Goal: Task Accomplishment & Management: Complete application form

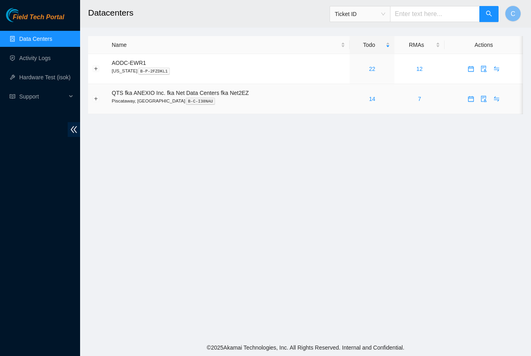
click at [379, 100] on div "14" at bounding box center [372, 99] width 36 height 9
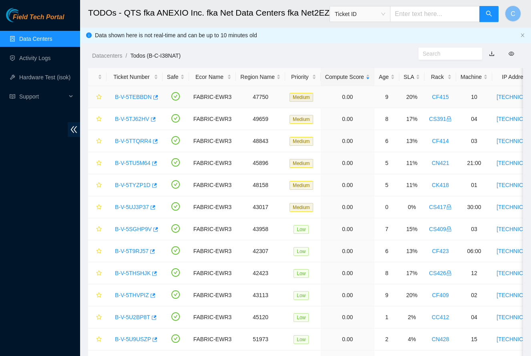
click at [136, 94] on link "B-V-5TEBBDN" at bounding box center [133, 97] width 37 height 6
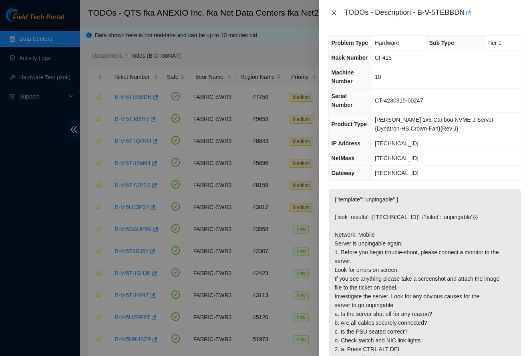
click at [332, 15] on icon "close" at bounding box center [334, 13] width 6 height 6
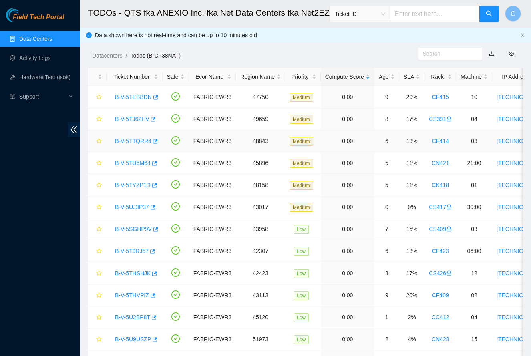
click at [135, 141] on link "B-V-5TTQRR4" at bounding box center [133, 141] width 36 height 6
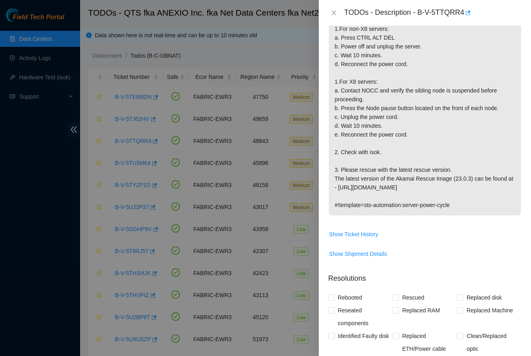
scroll to position [192, 0]
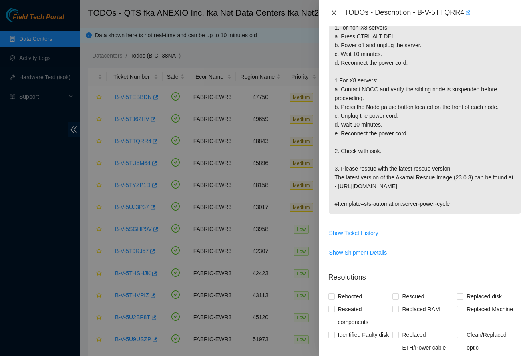
click at [335, 14] on icon "close" at bounding box center [334, 12] width 4 height 5
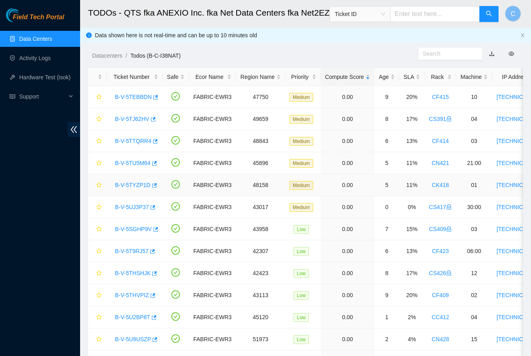
click at [139, 186] on link "B-V-5TYZP1D" at bounding box center [133, 185] width 36 height 6
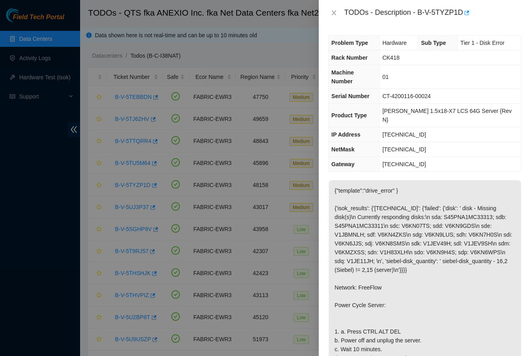
scroll to position [0, 0]
click at [332, 12] on icon "close" at bounding box center [334, 13] width 6 height 6
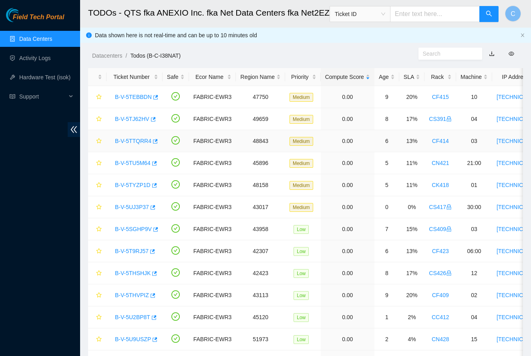
click at [139, 142] on link "B-V-5TTQRR4" at bounding box center [133, 141] width 36 height 6
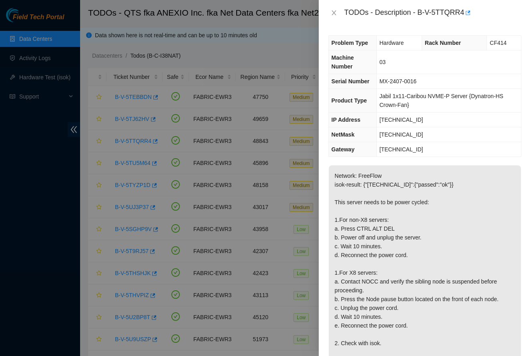
click at [334, 8] on div "TODOs - Description - B-V-5TTQRR4" at bounding box center [425, 12] width 193 height 13
click at [334, 12] on icon "close" at bounding box center [334, 12] width 4 height 5
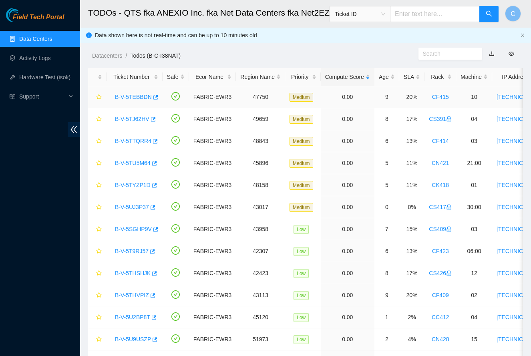
click at [140, 98] on link "B-V-5TEBBDN" at bounding box center [133, 97] width 37 height 6
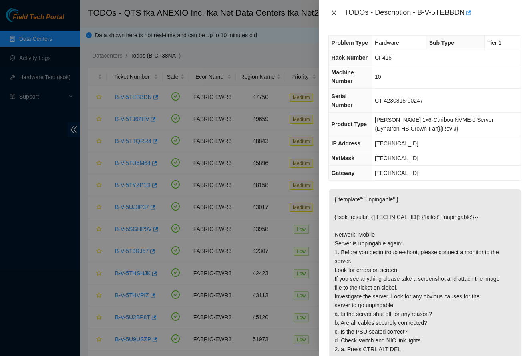
click at [334, 14] on icon "close" at bounding box center [334, 13] width 6 height 6
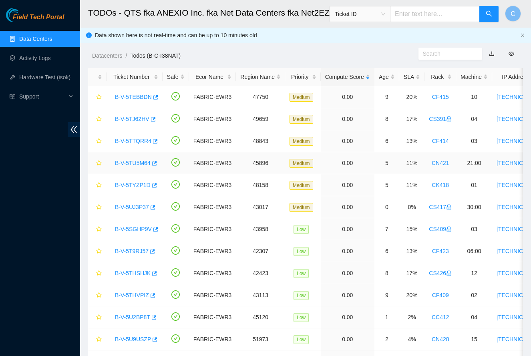
click at [135, 163] on link "B-V-5TU5M64" at bounding box center [133, 163] width 36 height 6
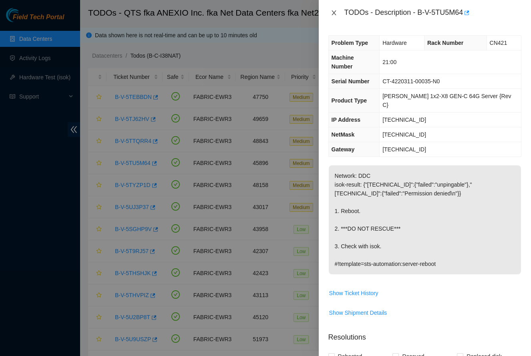
click at [335, 14] on icon "close" at bounding box center [334, 13] width 6 height 6
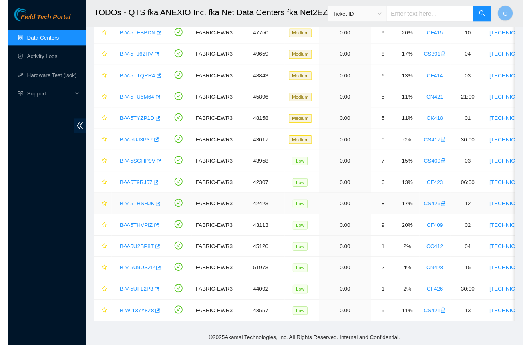
scroll to position [63, 0]
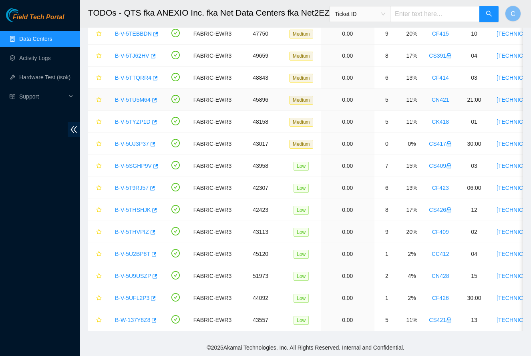
click at [144, 102] on link "B-V-5TU5M64" at bounding box center [133, 100] width 36 height 6
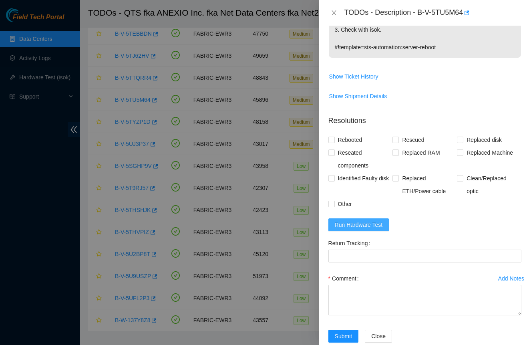
scroll to position [216, 0]
click at [374, 219] on button "Run Hardware Test" at bounding box center [359, 225] width 61 height 13
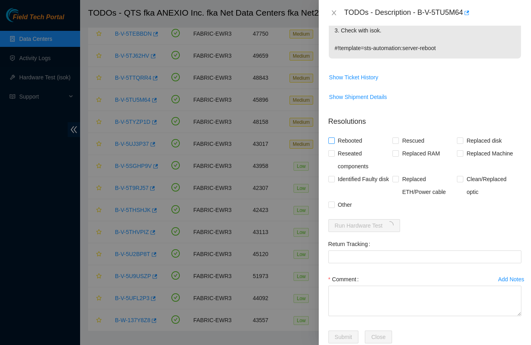
click at [354, 134] on span "Rebooted" at bounding box center [350, 140] width 31 height 13
click at [334, 137] on input "Rebooted" at bounding box center [332, 140] width 6 height 6
checkbox input "true"
click at [375, 286] on textarea "Comment" at bounding box center [425, 301] width 193 height 30
paste textarea "-Safely rebooted. -Ran isok, passed. See attached."
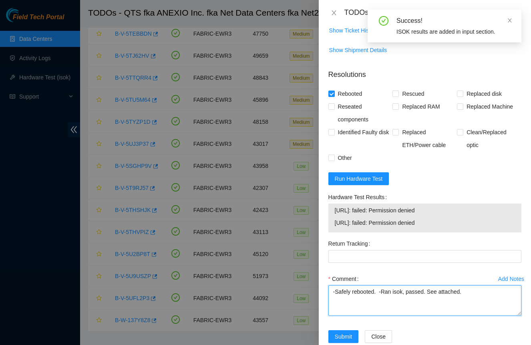
scroll to position [262, 0]
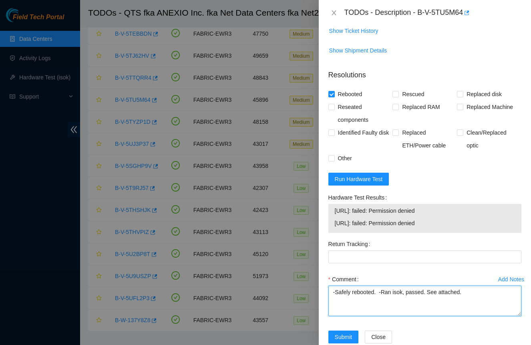
click at [417, 286] on textarea "-Safely rebooted. -Ran isok, passed. See attached." at bounding box center [425, 301] width 193 height 30
type textarea "-Safely rebooted. -Ran isok, failed. See attached."
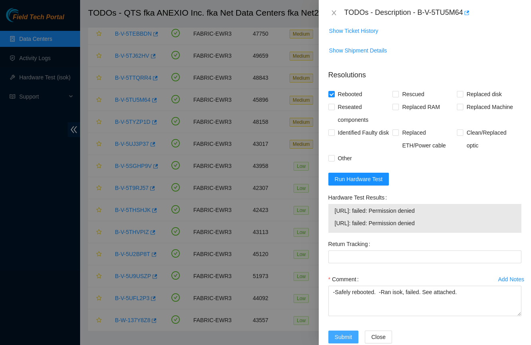
click at [339, 333] on span "Submit" at bounding box center [344, 337] width 18 height 9
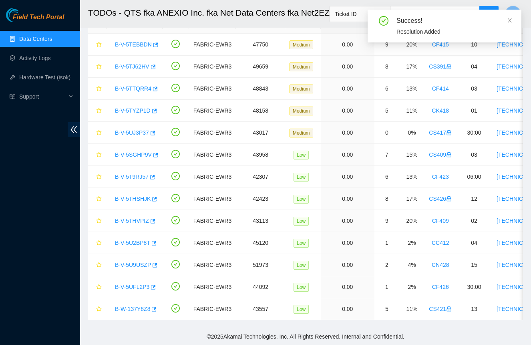
scroll to position [52, 0]
click at [511, 20] on icon "close" at bounding box center [510, 20] width 4 height 4
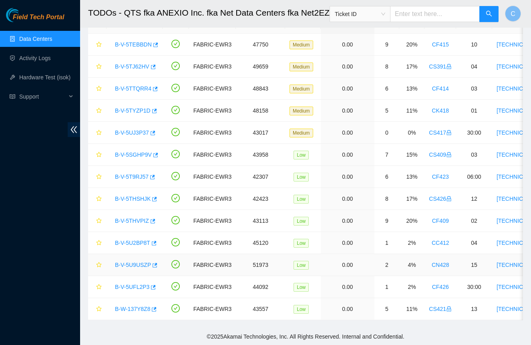
click at [128, 263] on link "B-V-5U9USZP" at bounding box center [133, 265] width 36 height 6
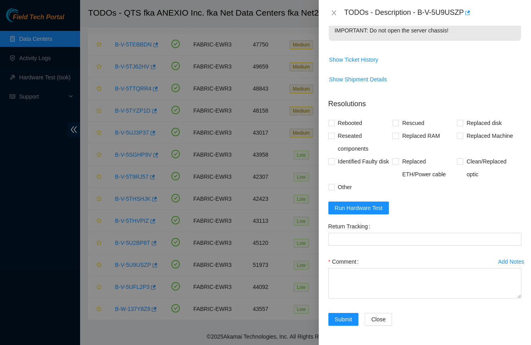
scroll to position [310, 0]
click at [335, 14] on icon "close" at bounding box center [334, 13] width 6 height 6
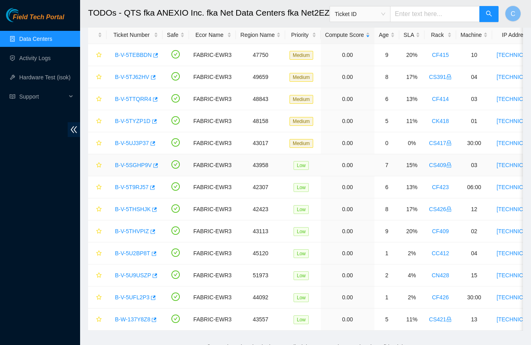
scroll to position [52, 0]
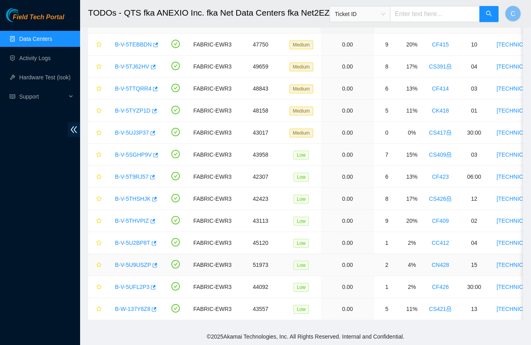
click at [125, 265] on link "B-V-5U9USZP" at bounding box center [133, 265] width 36 height 6
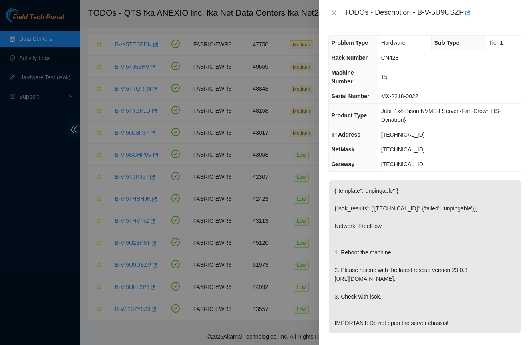
scroll to position [0, 0]
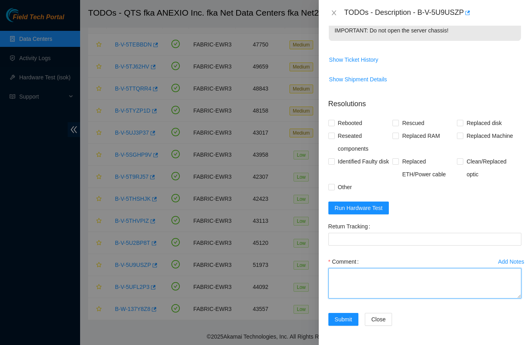
click at [385, 280] on textarea "Comment" at bounding box center [425, 283] width 193 height 30
paste textarea "-Safely powered down. -Reseated all disks. -Rescued and rebooted. -Configured a…"
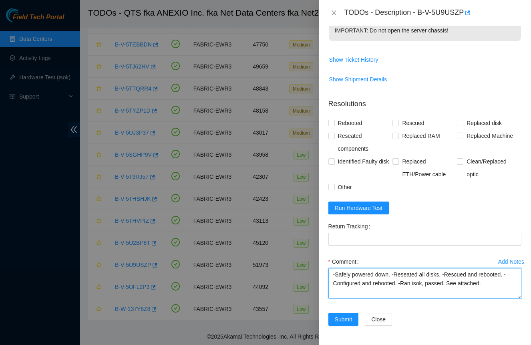
drag, startPoint x: 448, startPoint y: 276, endPoint x: 434, endPoint y: 275, distance: 13.3
drag, startPoint x: 394, startPoint y: 275, endPoint x: 447, endPoint y: 276, distance: 52.9
click at [447, 276] on textarea "-Safely powered down. -Reseated all disks. -Rescued and rebooted. -Configured a…" at bounding box center [425, 283] width 193 height 30
type textarea "-Safely powered down. -Rescued and rebooted. -Configured and rebooted. -Ran iso…"
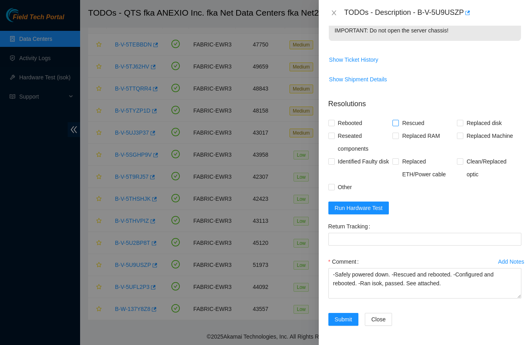
click at [401, 123] on span "Rescued" at bounding box center [413, 123] width 28 height 13
click at [398, 123] on input "Rescued" at bounding box center [396, 123] width 6 height 6
checkbox input "true"
click at [357, 125] on span "Rebooted" at bounding box center [350, 123] width 31 height 13
click at [334, 125] on input "Rebooted" at bounding box center [332, 123] width 6 height 6
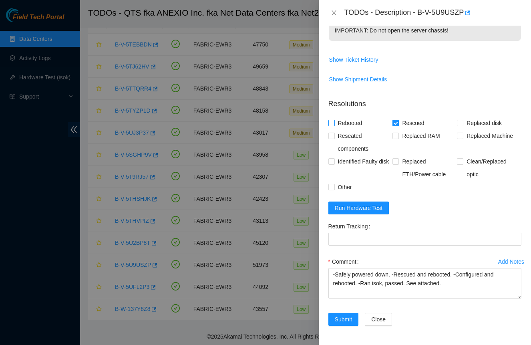
checkbox input "true"
click at [375, 211] on span "Run Hardware Test" at bounding box center [359, 208] width 48 height 9
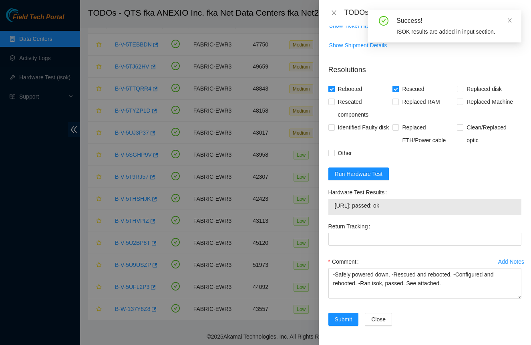
scroll to position [344, 0]
click at [338, 318] on span "Submit" at bounding box center [344, 319] width 18 height 9
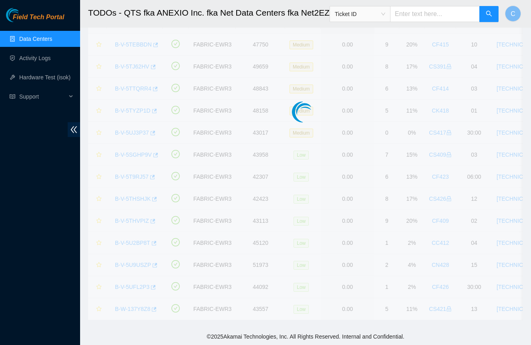
scroll to position [30, 0]
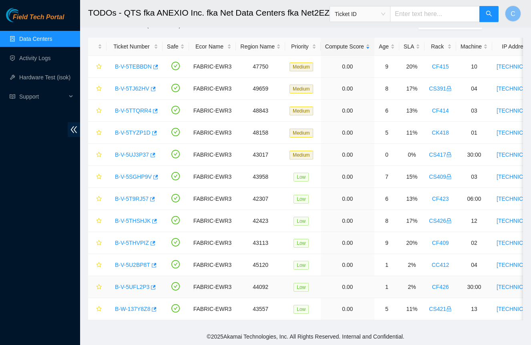
click at [134, 284] on link "B-V-5UFL2P3" at bounding box center [132, 287] width 34 height 6
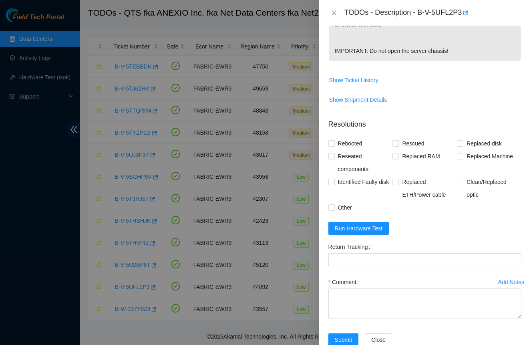
scroll to position [265, 0]
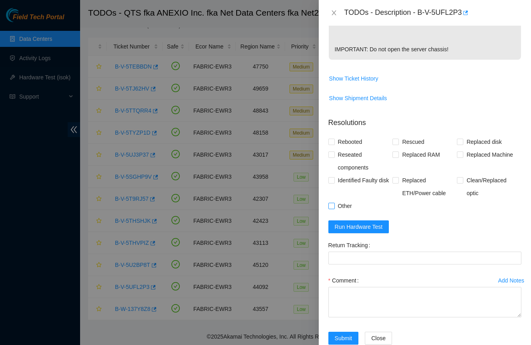
click at [337, 212] on span "Other" at bounding box center [345, 206] width 20 height 13
click at [334, 208] on input "Other" at bounding box center [332, 206] width 6 height 6
checkbox input "true"
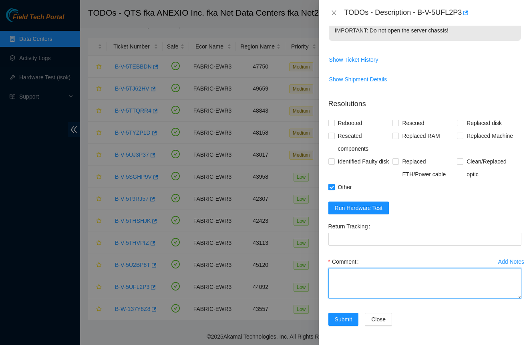
click at [369, 289] on textarea "Comment" at bounding box center [425, 283] width 193 height 30
click at [461, 277] on textarea "-Attempted reboot and rescue, failed. -[GEOGRAPHIC_DATA]. Machine will not boot…" at bounding box center [425, 283] width 193 height 30
click at [348, 282] on textarea "-Attempted reboot and rescue, failed. -[GEOGRAPHIC_DATA]. Machine will not boot…" at bounding box center [425, 283] width 193 height 30
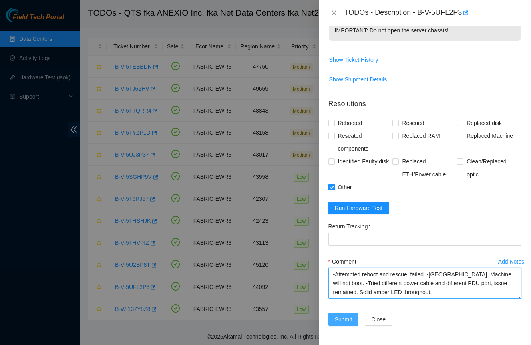
type textarea "-Attempted reboot and rescue, failed. -[GEOGRAPHIC_DATA]. Machine will not boot…"
click at [349, 317] on span "Submit" at bounding box center [344, 319] width 18 height 9
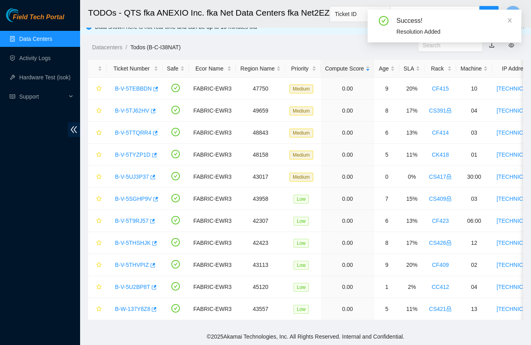
scroll to position [8, 0]
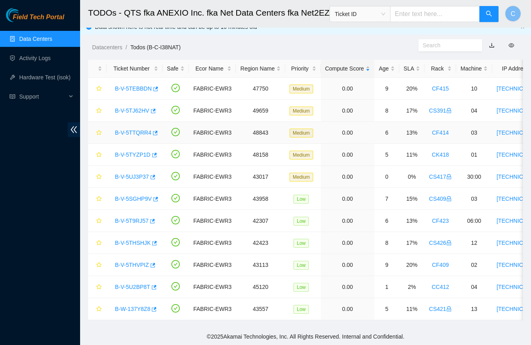
click at [128, 134] on link "B-V-5TTQRR4" at bounding box center [133, 132] width 36 height 6
click at [531, 0] on div at bounding box center [531, 0] width 0 height 0
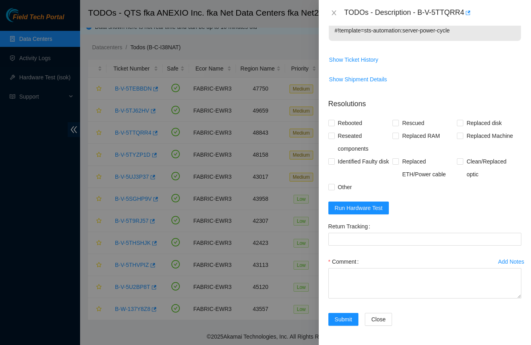
scroll to position [375, 0]
click at [365, 279] on textarea "Comment" at bounding box center [425, 283] width 193 height 30
paste textarea "-Safely powered down for ten minutes. Let power drain -Rescued and rebooted. -C…"
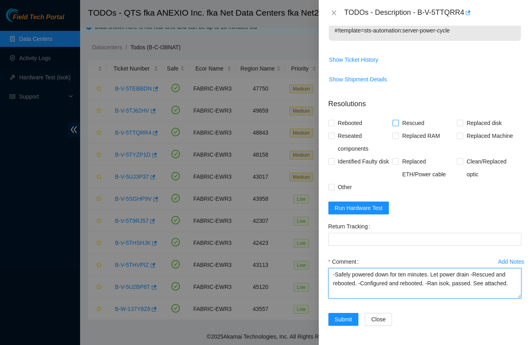
type textarea "-Safely powered down for ten minutes. Let power drain -Rescued and rebooted. -C…"
click at [396, 125] on input "Rescued" at bounding box center [396, 123] width 6 height 6
checkbox input "true"
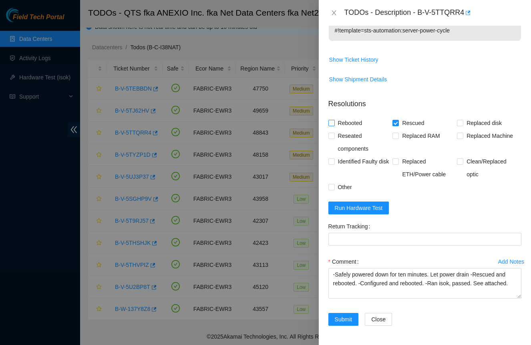
click at [355, 123] on span "Rebooted" at bounding box center [350, 123] width 31 height 13
click at [334, 123] on input "Rebooted" at bounding box center [332, 123] width 6 height 6
checkbox input "true"
click at [384, 205] on button "Run Hardware Test" at bounding box center [359, 208] width 61 height 13
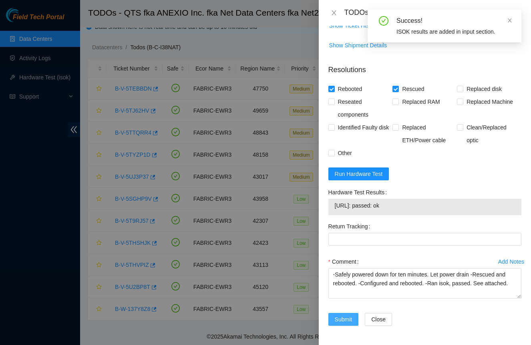
scroll to position [409, 0]
click at [342, 320] on span "Submit" at bounding box center [344, 319] width 18 height 9
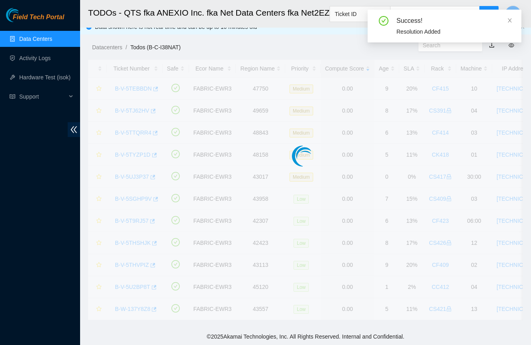
scroll to position [0, 0]
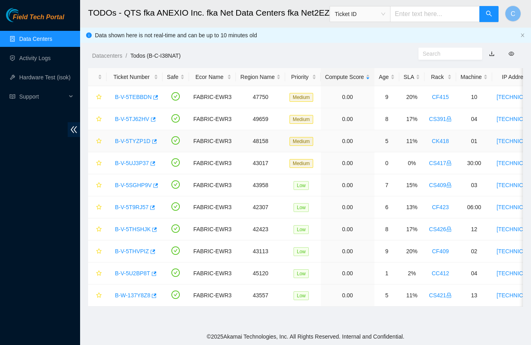
click at [137, 139] on link "B-V-5TYZP1D" at bounding box center [133, 141] width 36 height 6
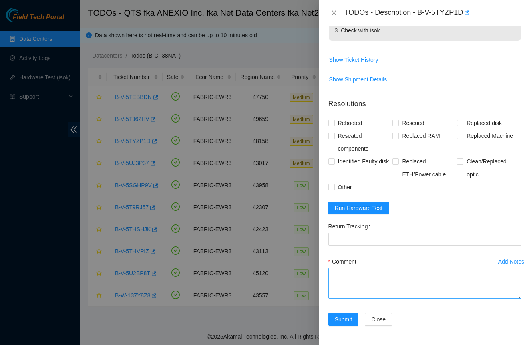
scroll to position [381, 0]
click at [378, 277] on textarea "Comment" at bounding box center [425, 283] width 193 height 30
paste textarea "-Safely powered down for ten minutes. Let power drain -Rescued and rebooted. -C…"
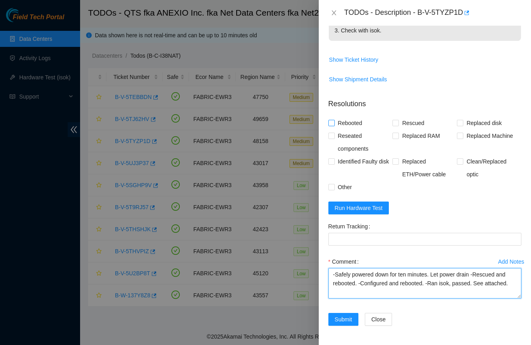
scroll to position [381, 0]
type textarea "-Safely powered down for ten minutes. Let power drain -Rescued and rebooted. -C…"
click at [349, 125] on span "Rebooted" at bounding box center [350, 123] width 31 height 13
click at [334, 125] on input "Rebooted" at bounding box center [332, 123] width 6 height 6
checkbox input "true"
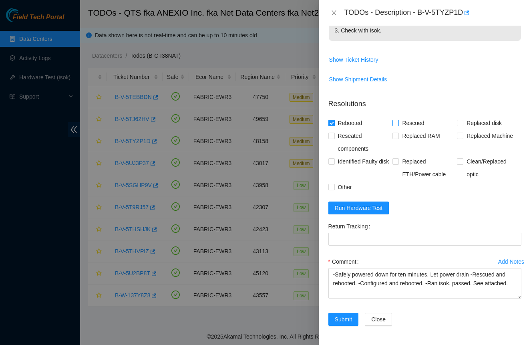
click at [424, 123] on span "Rescued" at bounding box center [413, 123] width 28 height 13
click at [398, 123] on input "Rescued" at bounding box center [396, 123] width 6 height 6
checkbox input "true"
click at [383, 207] on span "Run Hardware Test" at bounding box center [359, 208] width 48 height 9
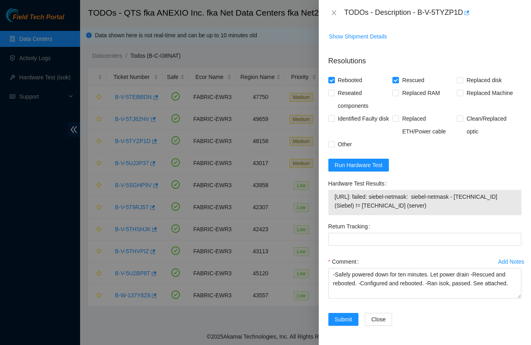
scroll to position [424, 0]
click at [361, 168] on span "Run Hardware Test" at bounding box center [359, 165] width 48 height 9
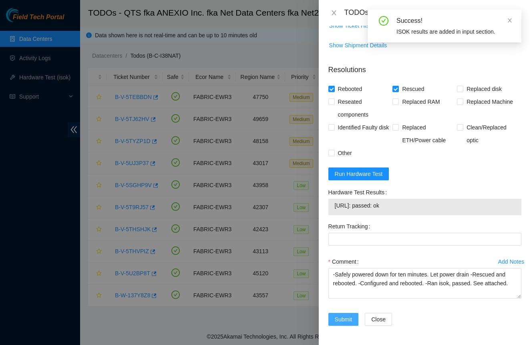
scroll to position [415, 0]
click at [347, 321] on span "Submit" at bounding box center [344, 319] width 18 height 9
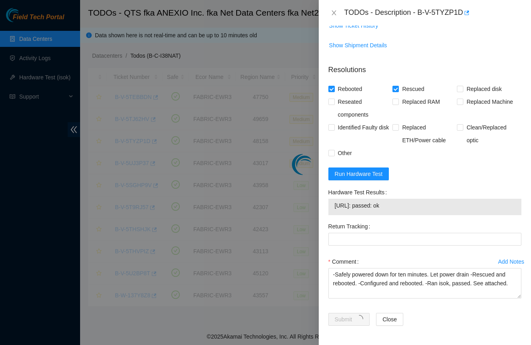
scroll to position [102, 0]
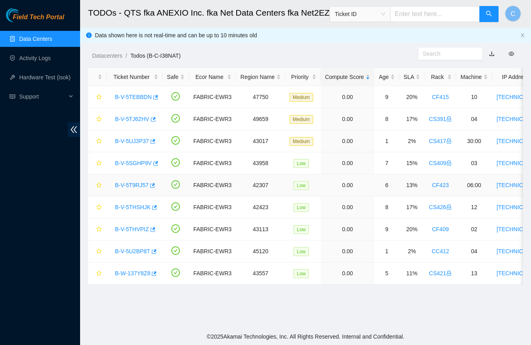
click at [137, 183] on link "B-V-5T9RJ57" at bounding box center [132, 185] width 34 height 6
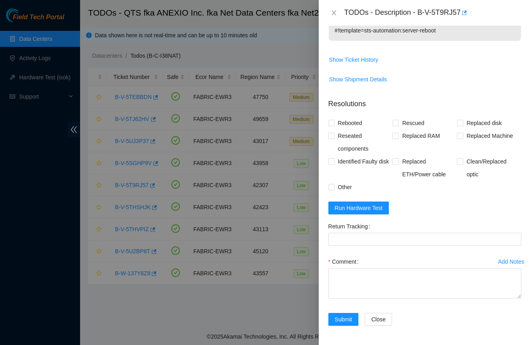
scroll to position [231, 0]
click at [367, 212] on button "Run Hardware Test" at bounding box center [359, 208] width 61 height 13
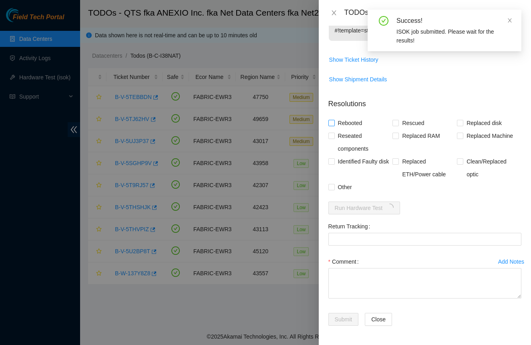
click at [358, 125] on span "Rebooted" at bounding box center [350, 123] width 31 height 13
click at [334, 125] on input "Rebooted" at bounding box center [332, 123] width 6 height 6
checkbox input "true"
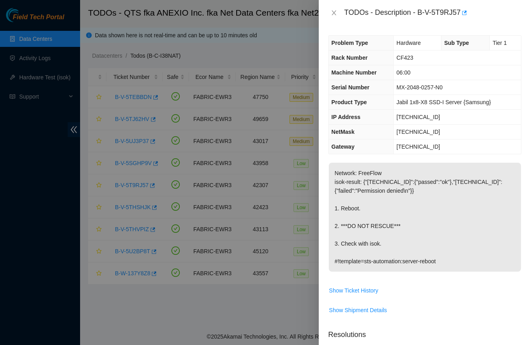
scroll to position [0, 0]
click at [334, 14] on icon "close" at bounding box center [334, 13] width 6 height 6
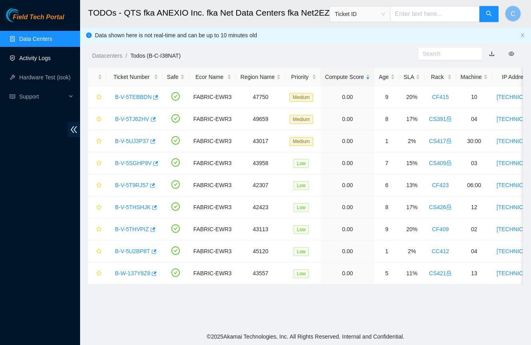
click at [43, 59] on link "Activity Logs" at bounding box center [35, 58] width 32 height 6
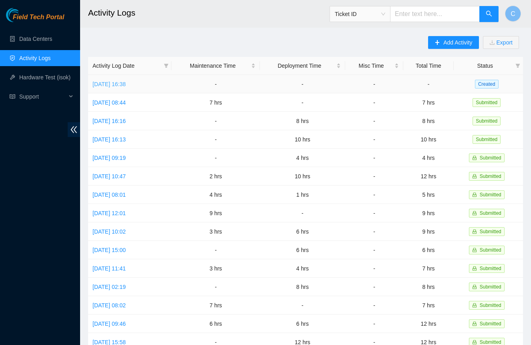
click at [123, 85] on link "[DATE] 16:38" at bounding box center [109, 84] width 33 height 6
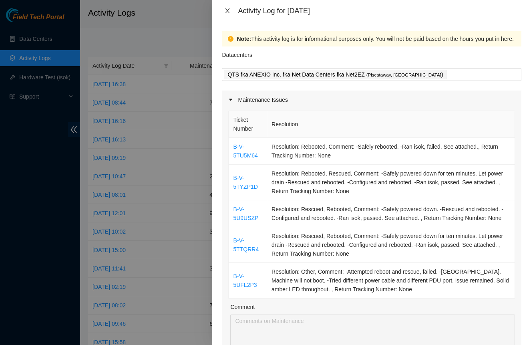
click at [224, 13] on icon "close" at bounding box center [227, 11] width 6 height 6
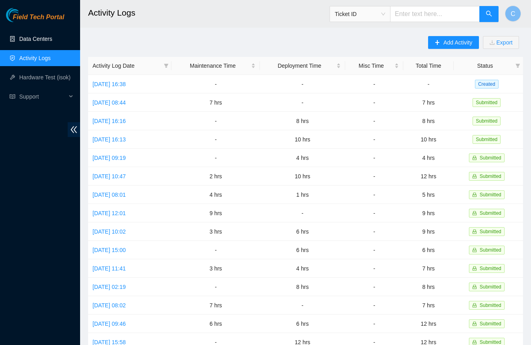
click at [35, 40] on link "Data Centers" at bounding box center [35, 39] width 33 height 6
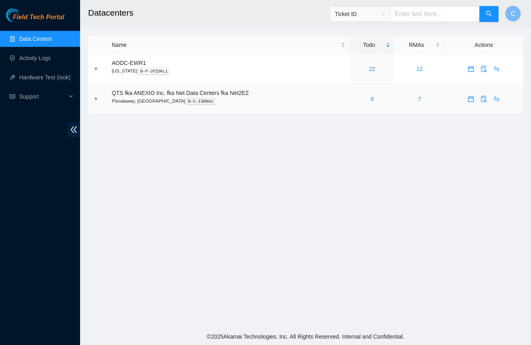
click at [372, 101] on div "9" at bounding box center [372, 99] width 36 height 9
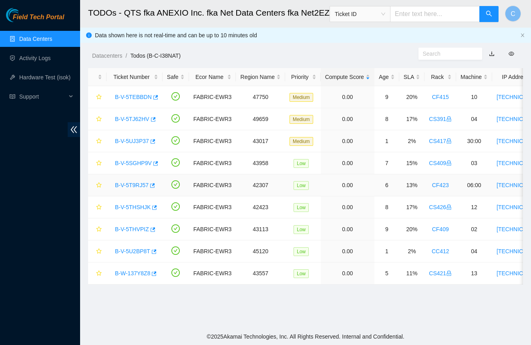
click at [138, 188] on div "B-V-5T9RJ57" at bounding box center [134, 185] width 47 height 13
click at [135, 184] on link "B-V-5T9RJ57" at bounding box center [132, 185] width 34 height 6
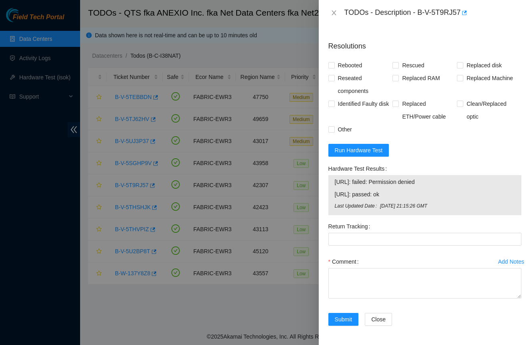
scroll to position [288, 0]
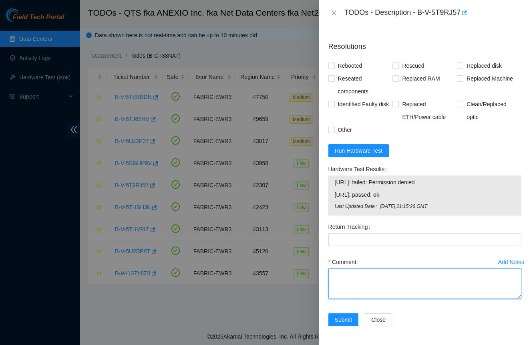
click at [372, 284] on textarea "Comment" at bounding box center [425, 283] width 193 height 30
paste textarea "-Safely rebooted. -Ran isok, passed. See attached."
type textarea "-Safely rebooted. -Ran isok, passed. See attached."
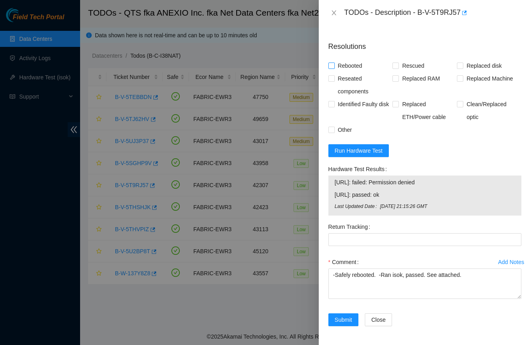
click at [340, 69] on span "Rebooted" at bounding box center [350, 65] width 31 height 13
click at [334, 68] on input "Rebooted" at bounding box center [332, 66] width 6 height 6
checkbox input "true"
click at [415, 276] on textarea "-Safely rebooted. -Ran isok, passed. See attached." at bounding box center [425, 283] width 193 height 30
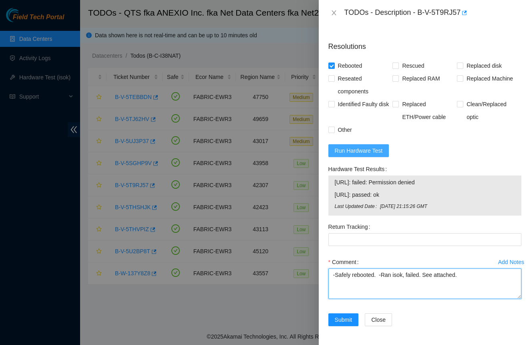
type textarea "-Safely rebooted. -Ran isok, failed. See attached."
click at [380, 149] on span "Run Hardware Test" at bounding box center [359, 150] width 48 height 9
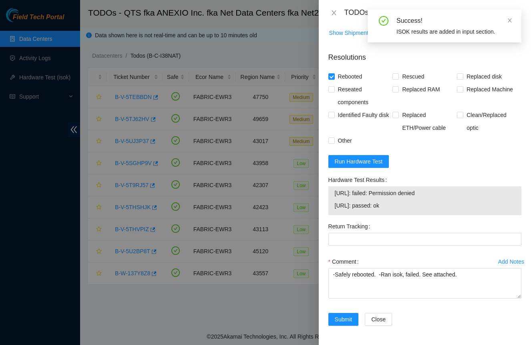
scroll to position [277, 0]
click at [342, 322] on span "Submit" at bounding box center [344, 319] width 18 height 9
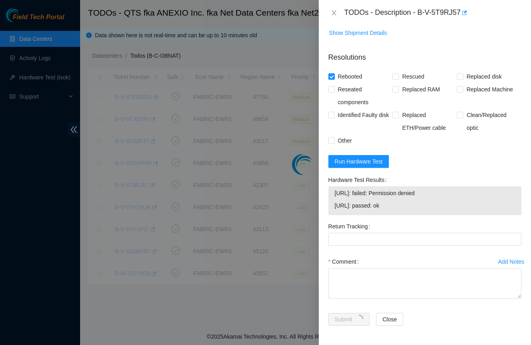
scroll to position [102, 0]
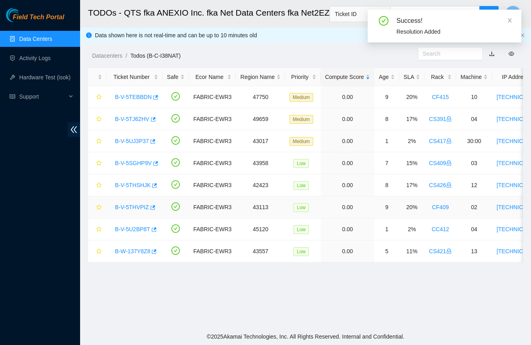
click at [132, 208] on link "B-V-5THVPIZ" at bounding box center [132, 207] width 34 height 6
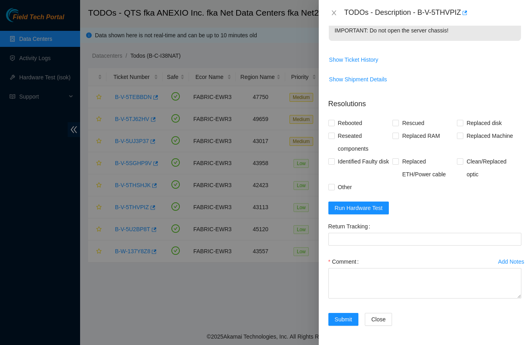
scroll to position [248, 0]
click at [384, 282] on textarea "Comment" at bounding box center [425, 283] width 193 height 30
paste textarea "-Safely rebooted. -Ran isok, passed. See attached."
type textarea "-Safely rebooted. -Ran isok, passed. See attached."
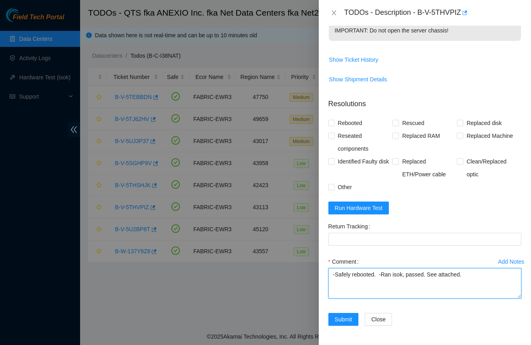
click at [390, 277] on textarea "-Safely rebooted. -Ran isok, passed. See attached." at bounding box center [425, 283] width 193 height 30
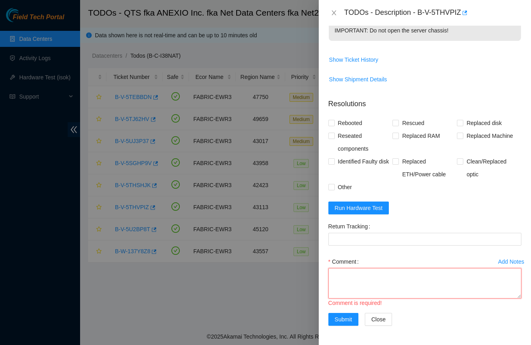
click at [390, 278] on textarea "Comment" at bounding box center [425, 283] width 193 height 30
paste textarea "-Monitor blank. -No issues obvious. -Safely powered down for ten minutes. Let p…"
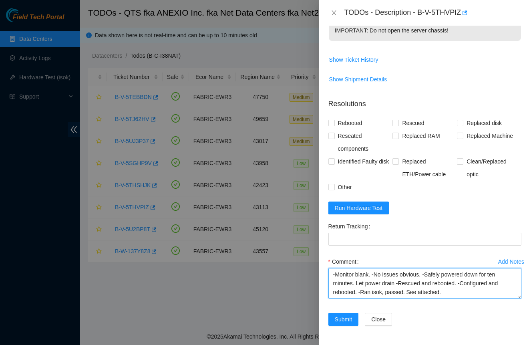
drag, startPoint x: 428, startPoint y: 275, endPoint x: 270, endPoint y: 271, distance: 157.1
click at [270, 271] on div "TODOs - Description - B-V-5THVPIZ Problem Type Hardware Sub Type Tier 1 Rack Nu…" at bounding box center [265, 172] width 531 height 345
type textarea "-Safely powered down for ten minutes. Let power drain -Rescued and rebooted. -C…"
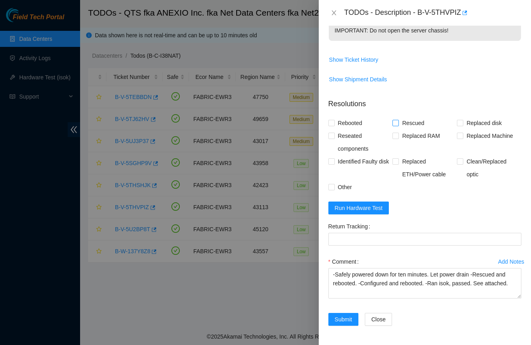
click at [419, 125] on span "Rescued" at bounding box center [413, 123] width 28 height 13
click at [398, 125] on input "Rescued" at bounding box center [396, 123] width 6 height 6
checkbox input "true"
click at [351, 124] on span "Rebooted" at bounding box center [350, 123] width 31 height 13
click at [334, 124] on input "Rebooted" at bounding box center [332, 123] width 6 height 6
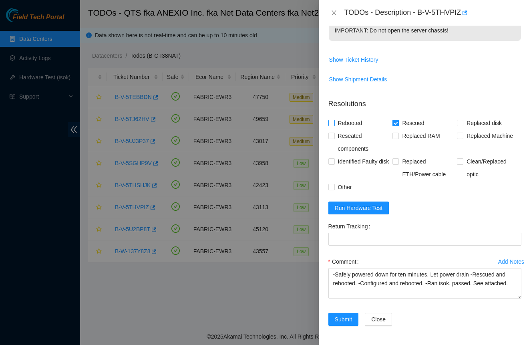
checkbox input "true"
click at [372, 207] on span "Run Hardware Test" at bounding box center [359, 208] width 48 height 9
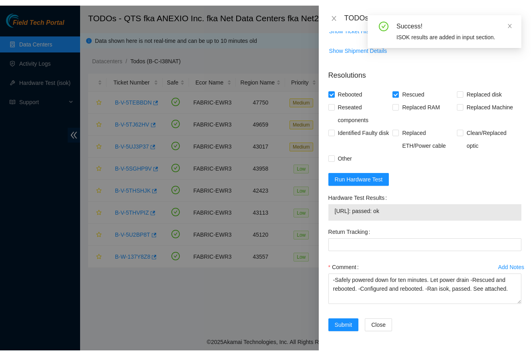
scroll to position [283, 0]
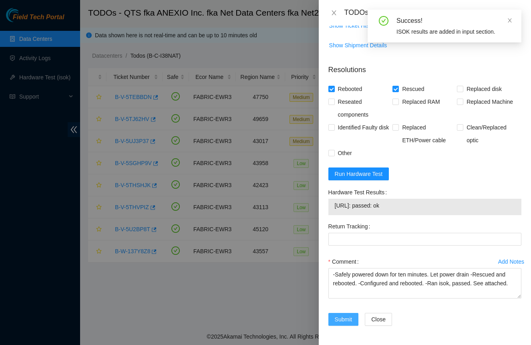
click at [337, 323] on span "Submit" at bounding box center [344, 319] width 18 height 9
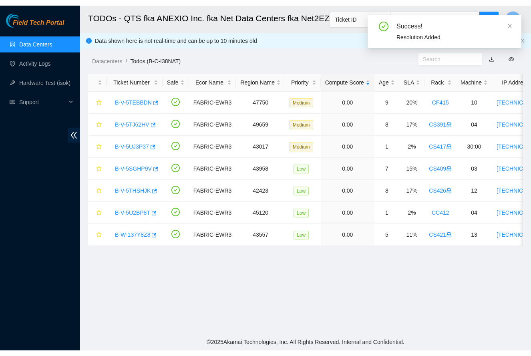
scroll to position [91, 0]
